Goal: Task Accomplishment & Management: Use online tool/utility

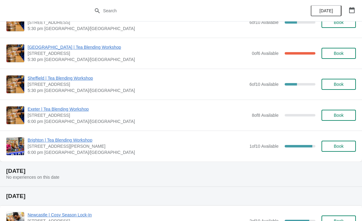
scroll to position [297, 0]
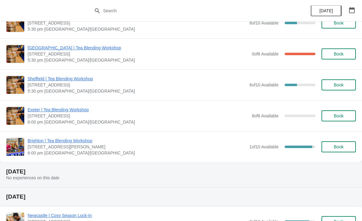
click at [61, 79] on span "Sheffield | Tea Blending Workshop" at bounding box center [137, 79] width 219 height 6
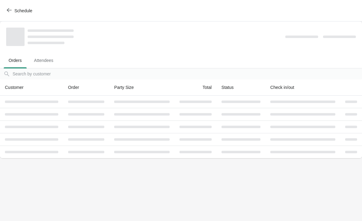
scroll to position [0, 0]
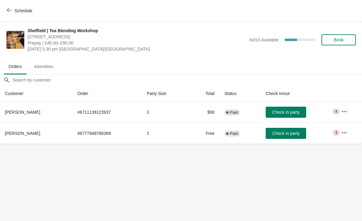
click at [346, 110] on icon "button" at bounding box center [345, 112] width 6 height 6
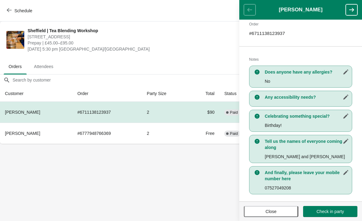
scroll to position [105, 0]
click at [274, 213] on span "Close" at bounding box center [271, 211] width 11 height 5
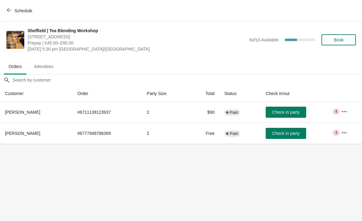
click at [350, 130] on button "button" at bounding box center [344, 132] width 11 height 11
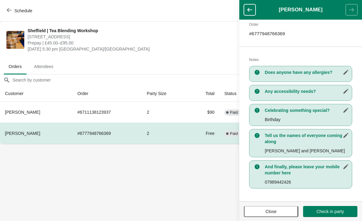
scroll to position [99, 0]
click at [189, 182] on body "Schedule [GEOGRAPHIC_DATA] | Tea Blending Workshop [STREET_ADDRESS] | £45.00–£9…" at bounding box center [181, 110] width 362 height 221
click at [209, 173] on body "Schedule [GEOGRAPHIC_DATA] | Tea Blending Workshop [STREET_ADDRESS] | £45.00–£9…" at bounding box center [181, 110] width 362 height 221
click at [278, 206] on button "Close" at bounding box center [271, 211] width 54 height 11
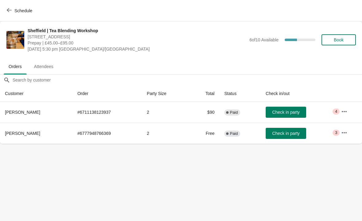
click at [346, 112] on icon "button" at bounding box center [344, 111] width 5 height 1
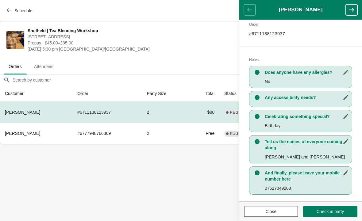
scroll to position [105, 0]
click at [204, 167] on body "Schedule [GEOGRAPHIC_DATA] | Tea Blending Workshop [STREET_ADDRESS] | £45.00–£9…" at bounding box center [181, 110] width 362 height 221
click at [280, 212] on span "Close" at bounding box center [271, 211] width 43 height 5
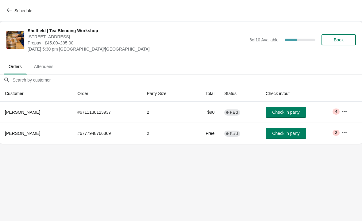
click at [288, 191] on body "Schedule [GEOGRAPHIC_DATA] | Tea Blending Workshop [STREET_ADDRESS] | £45.00–£9…" at bounding box center [181, 110] width 362 height 221
click at [291, 182] on body "Schedule [GEOGRAPHIC_DATA] | Tea Blending Workshop [STREET_ADDRESS] | £45.00–£9…" at bounding box center [181, 110] width 362 height 221
click at [293, 178] on body "Schedule [GEOGRAPHIC_DATA] | Tea Blending Workshop [STREET_ADDRESS] | £45.00–£9…" at bounding box center [181, 110] width 362 height 221
click at [295, 178] on body "Schedule [GEOGRAPHIC_DATA] | Tea Blending Workshop [STREET_ADDRESS] | £45.00–£9…" at bounding box center [181, 110] width 362 height 221
click at [298, 179] on body "Schedule [GEOGRAPHIC_DATA] | Tea Blending Workshop [STREET_ADDRESS] | £45.00–£9…" at bounding box center [181, 110] width 362 height 221
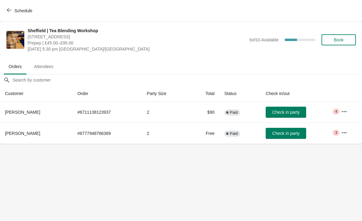
click at [346, 112] on icon "button" at bounding box center [345, 112] width 6 height 6
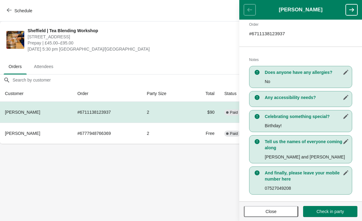
click at [275, 213] on span "Close" at bounding box center [271, 211] width 11 height 5
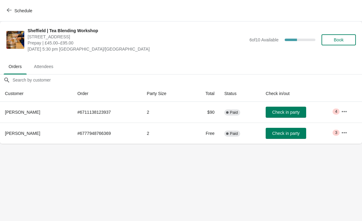
click at [346, 131] on icon "button" at bounding box center [345, 133] width 6 height 6
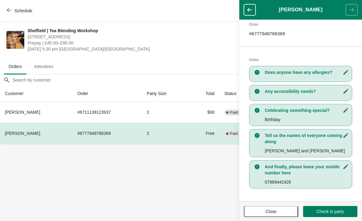
scroll to position [99, 0]
click at [271, 210] on span "Close" at bounding box center [271, 211] width 11 height 5
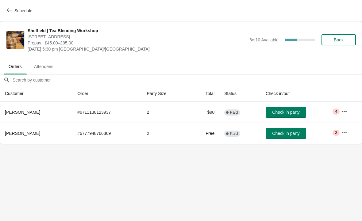
click at [342, 135] on button "button" at bounding box center [344, 132] width 11 height 11
